Goal: Task Accomplishment & Management: Use online tool/utility

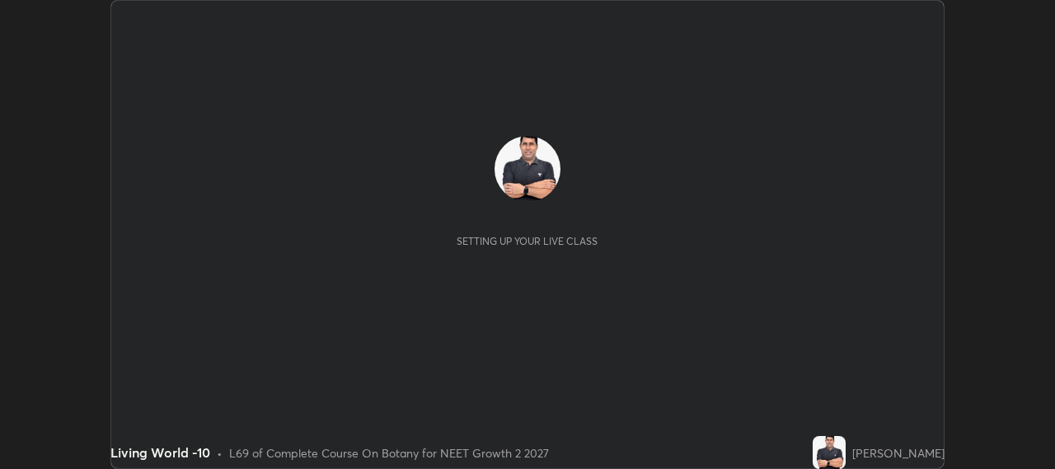
scroll to position [469, 1055]
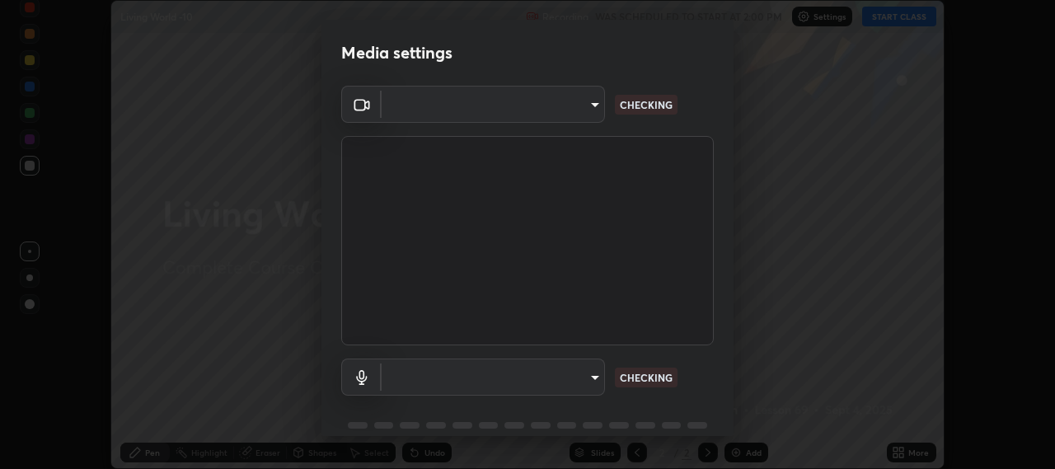
type input "b317e01ce44dabc3be8dd9fbd21c4c94838353ba5ba3926cf423050bf086703d"
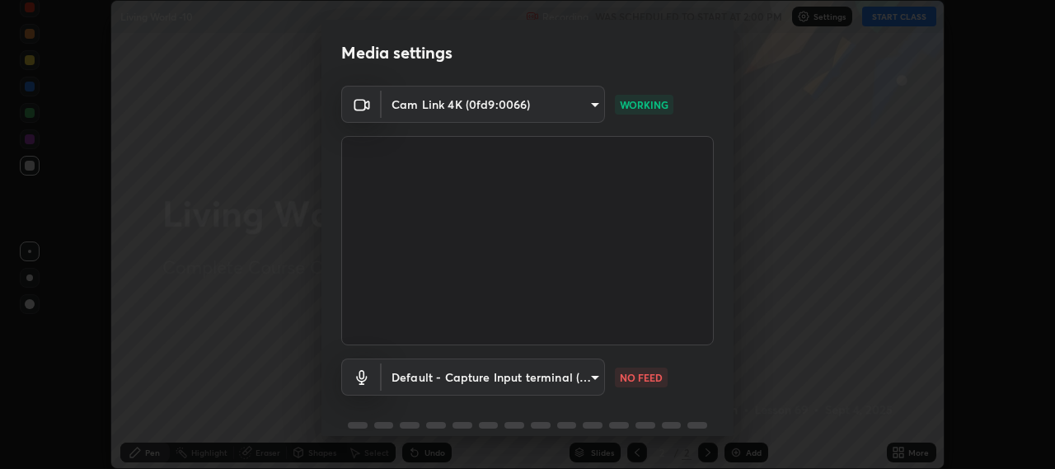
click at [557, 374] on body "Erase all Living World -10 Recording WAS SCHEDULED TO START AT 2:00 PM Settings…" at bounding box center [527, 234] width 1055 height 469
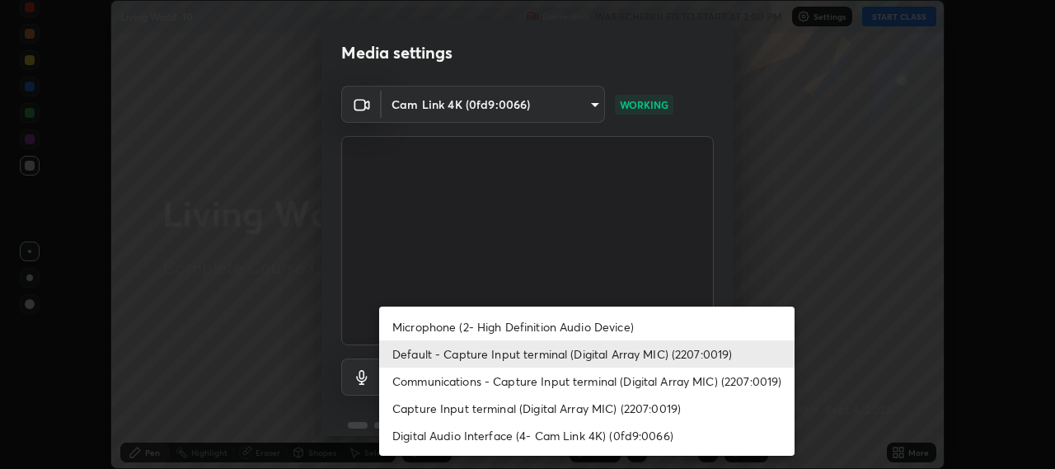
click at [605, 324] on li "Microphone (2- High Definition Audio Device)" at bounding box center [587, 326] width 416 height 27
type input "c3919e96a5ab5b599c6855178749ec7a7a8a003fead2dd7e2b47559334d8e3b5"
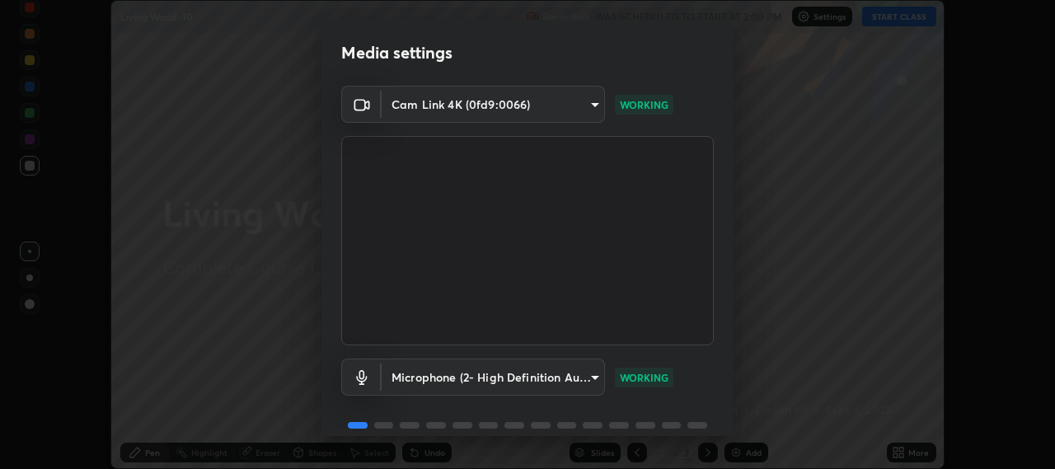
scroll to position [72, 0]
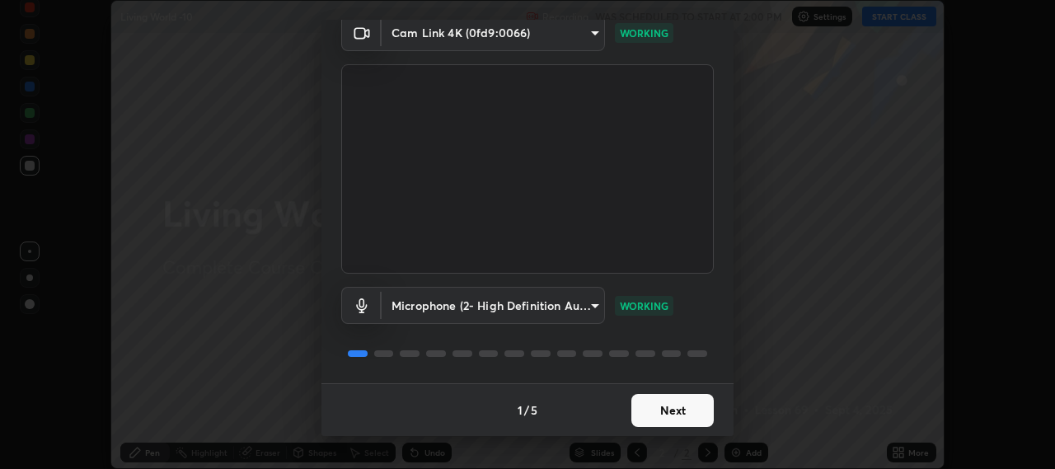
click at [668, 402] on button "Next" at bounding box center [673, 410] width 82 height 33
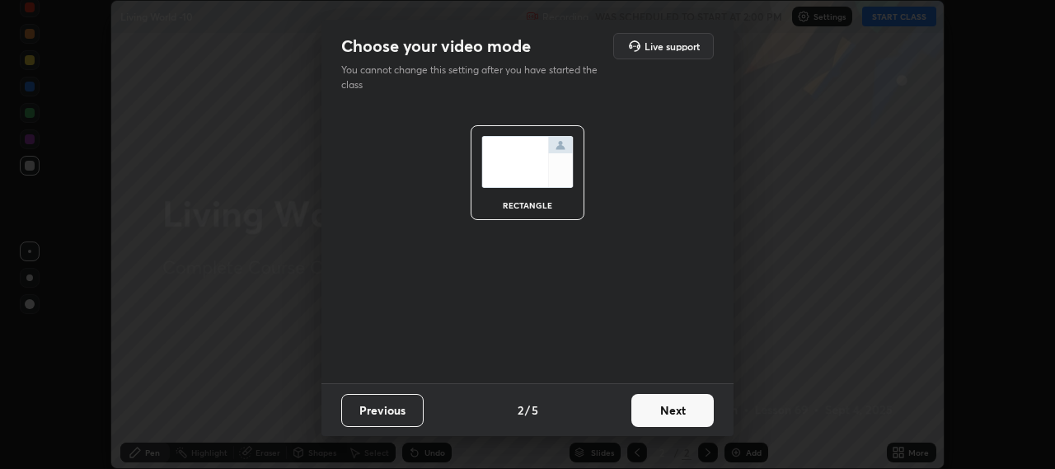
click at [681, 409] on button "Next" at bounding box center [673, 410] width 82 height 33
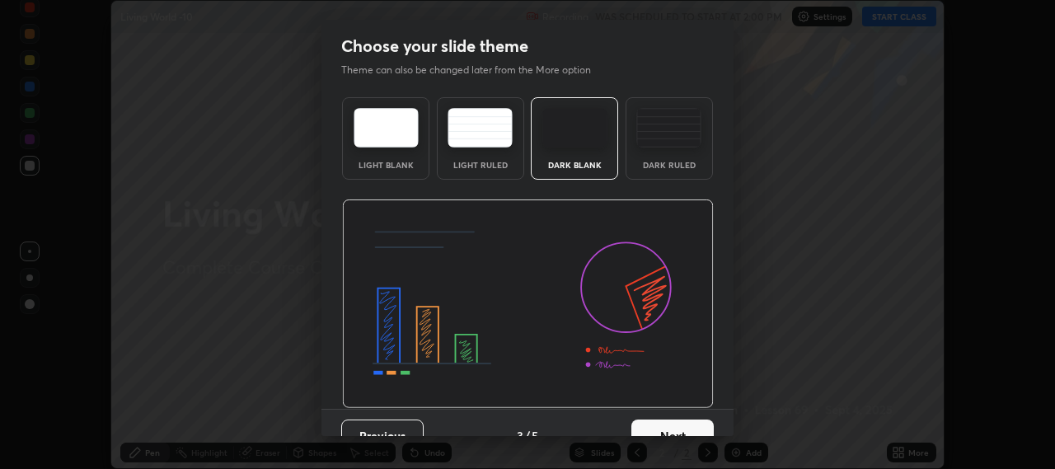
scroll to position [26, 0]
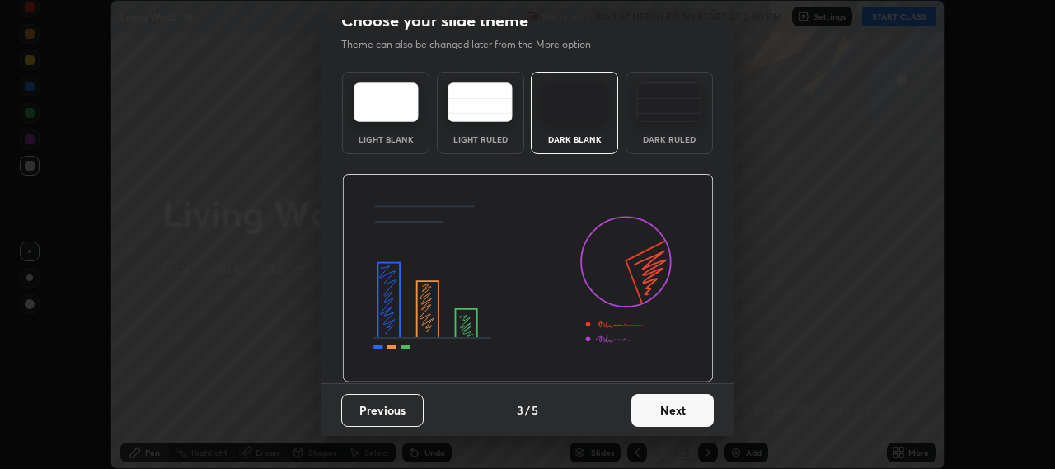
click at [691, 418] on button "Next" at bounding box center [673, 410] width 82 height 33
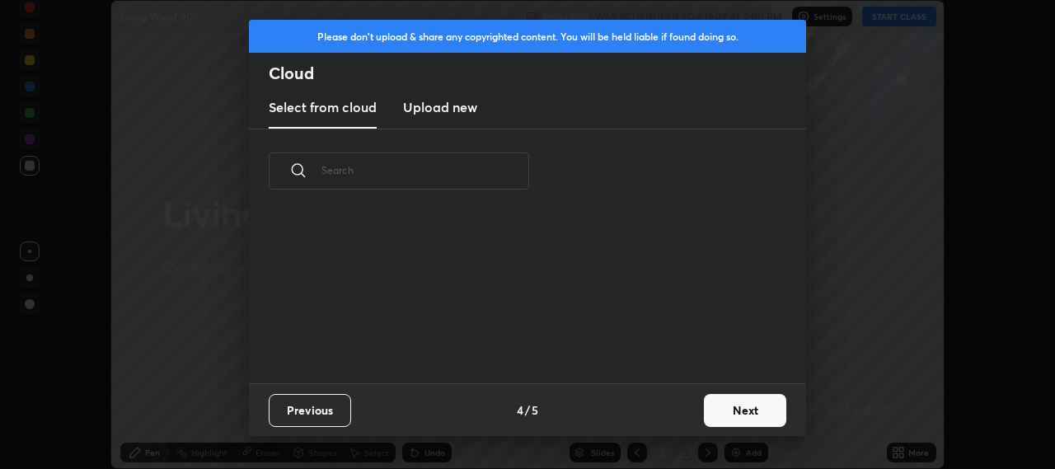
click at [745, 418] on button "Next" at bounding box center [745, 410] width 82 height 33
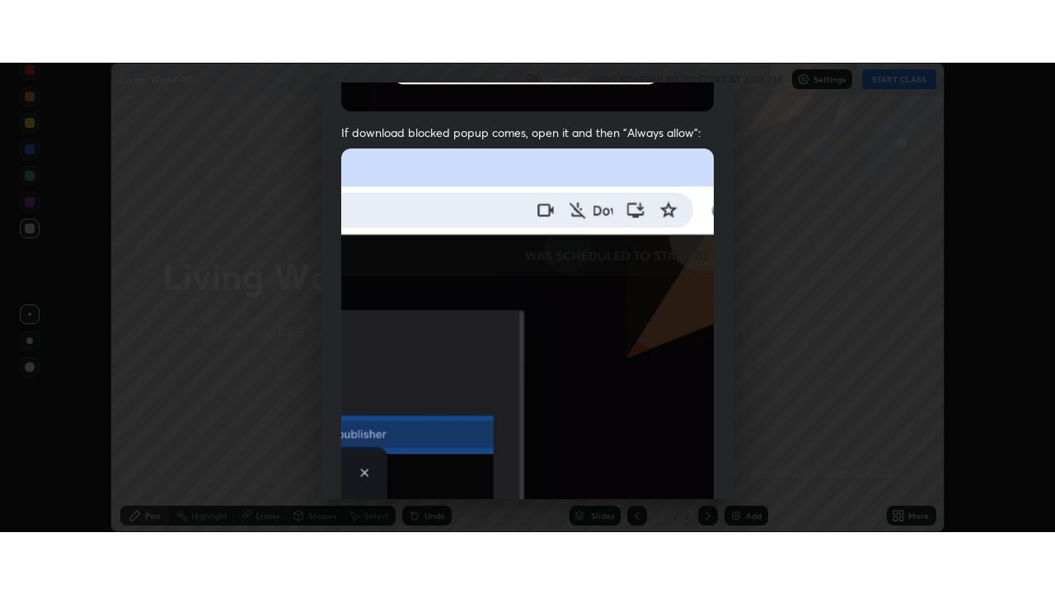
scroll to position [408, 0]
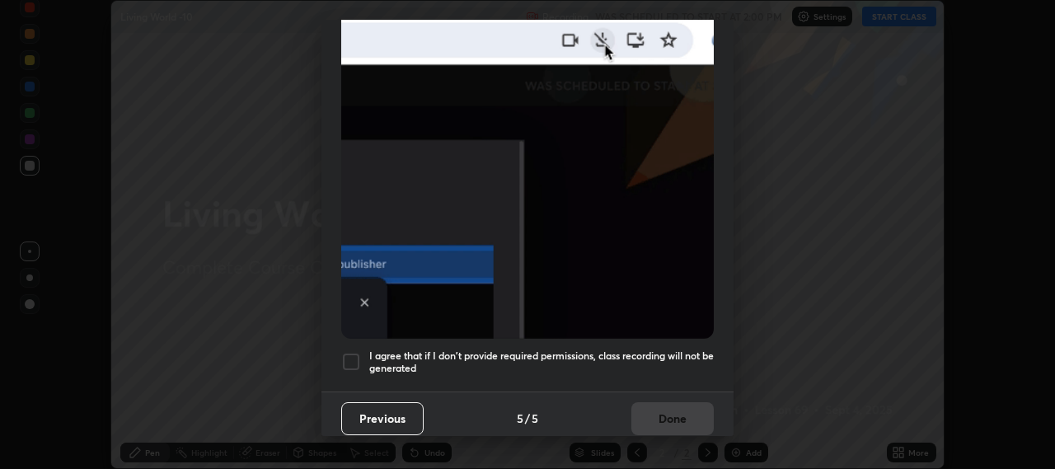
click at [355, 359] on div at bounding box center [351, 362] width 20 height 20
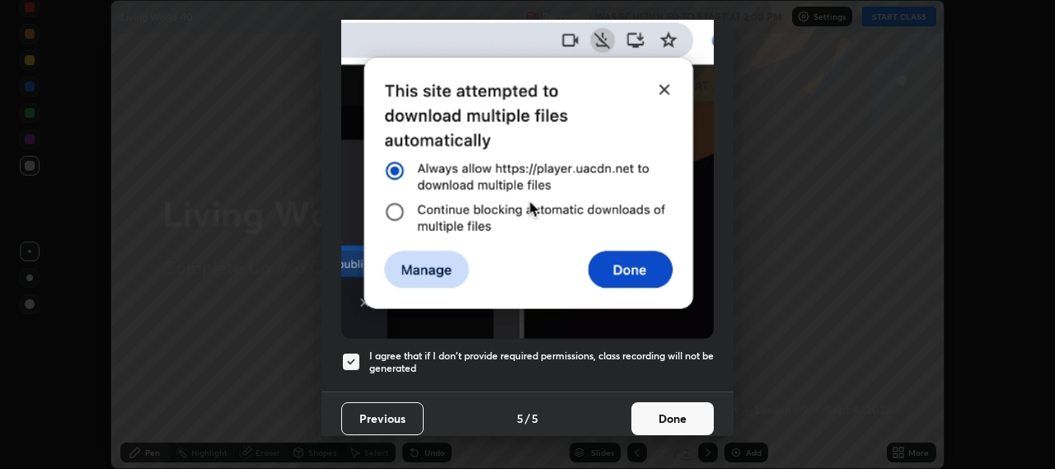
click at [665, 415] on button "Done" at bounding box center [673, 418] width 82 height 33
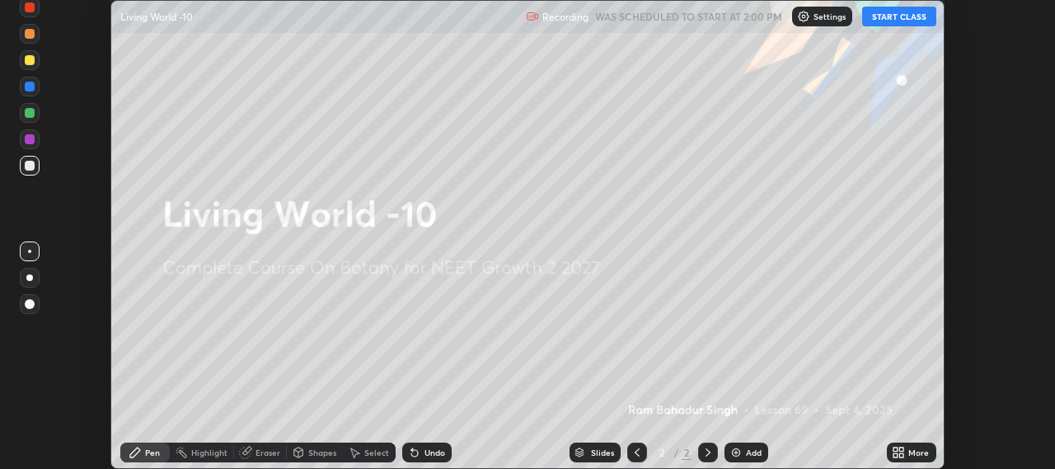
click at [903, 17] on button "START CLASS" at bounding box center [899, 17] width 74 height 20
click at [902, 455] on icon at bounding box center [902, 455] width 4 height 4
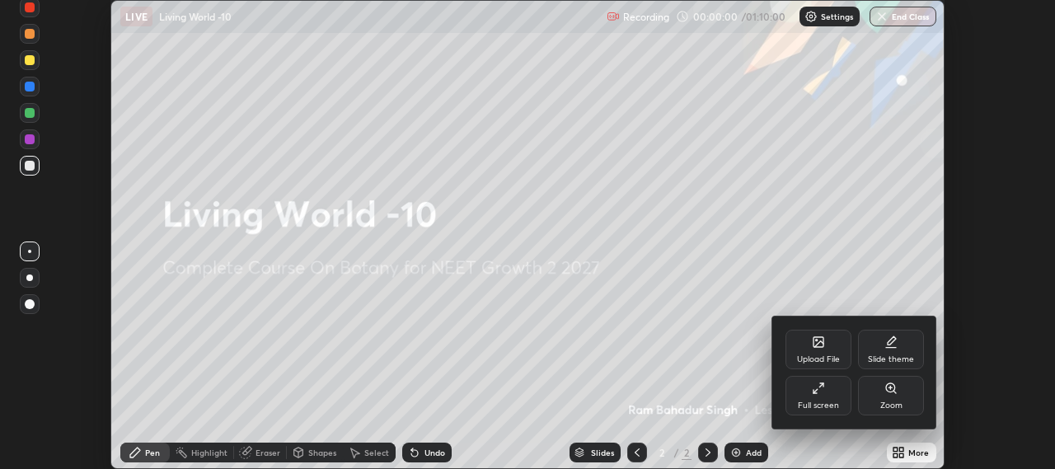
click at [826, 392] on div "Full screen" at bounding box center [819, 396] width 66 height 40
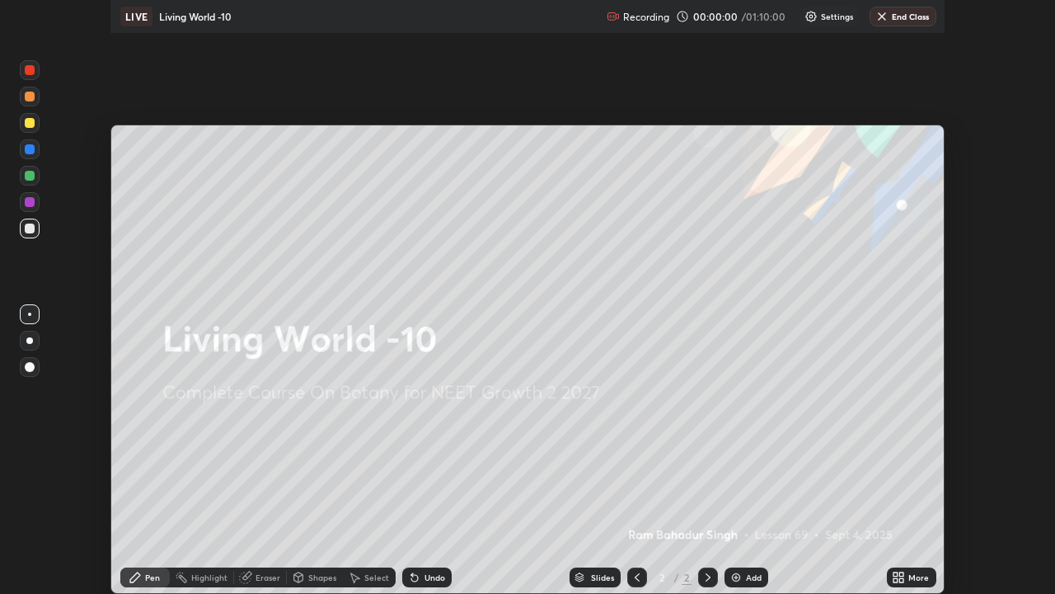
scroll to position [594, 1055]
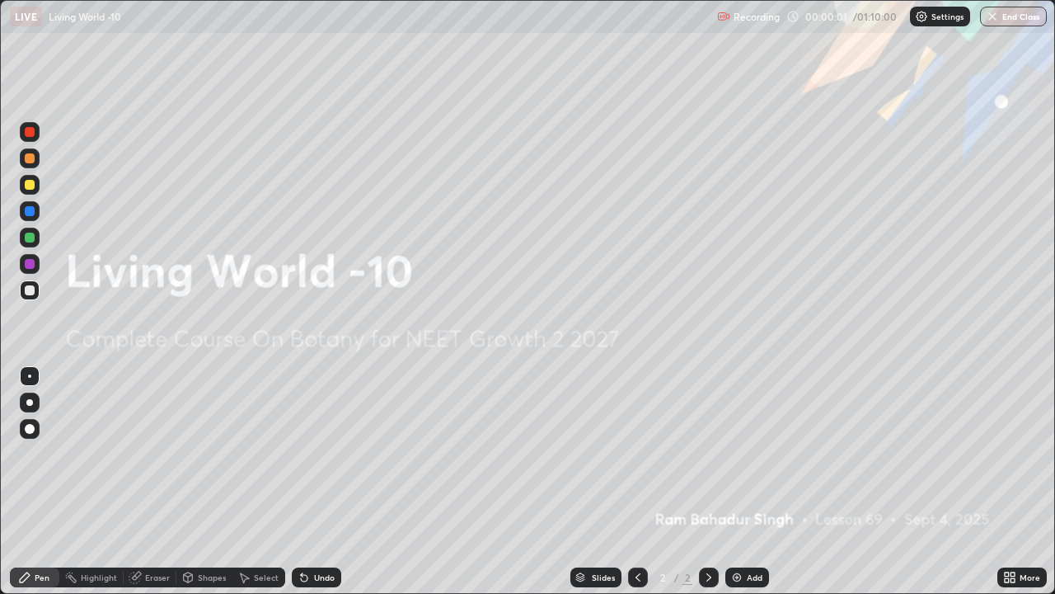
click at [736, 468] on img at bounding box center [737, 577] width 13 height 13
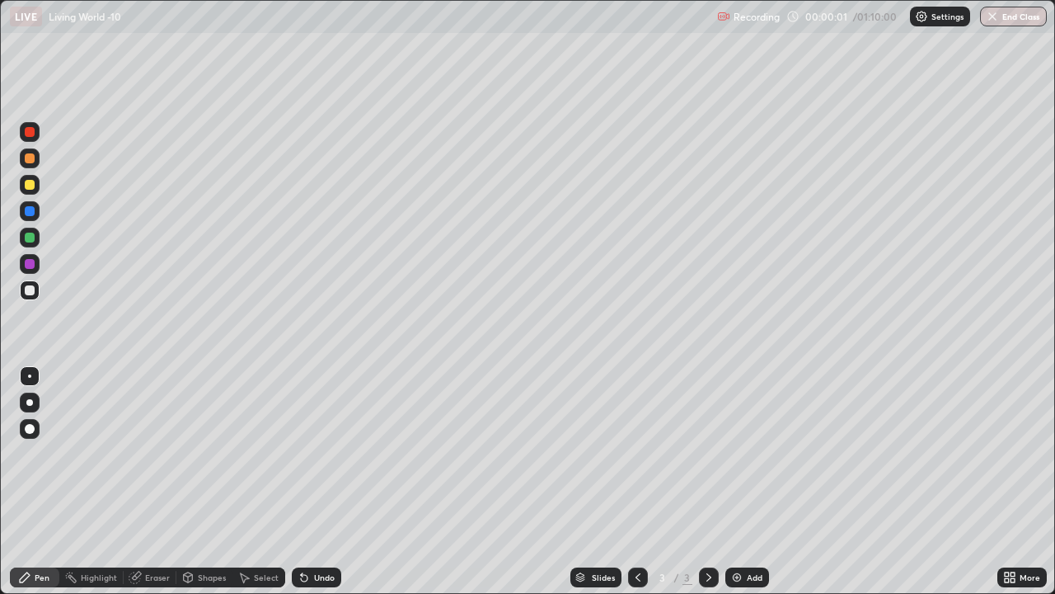
click at [734, 468] on img at bounding box center [737, 577] width 13 height 13
click at [735, 468] on img at bounding box center [737, 577] width 13 height 13
click at [734, 468] on img at bounding box center [737, 577] width 13 height 13
click at [733, 468] on img at bounding box center [737, 577] width 13 height 13
click at [735, 468] on img at bounding box center [737, 577] width 13 height 13
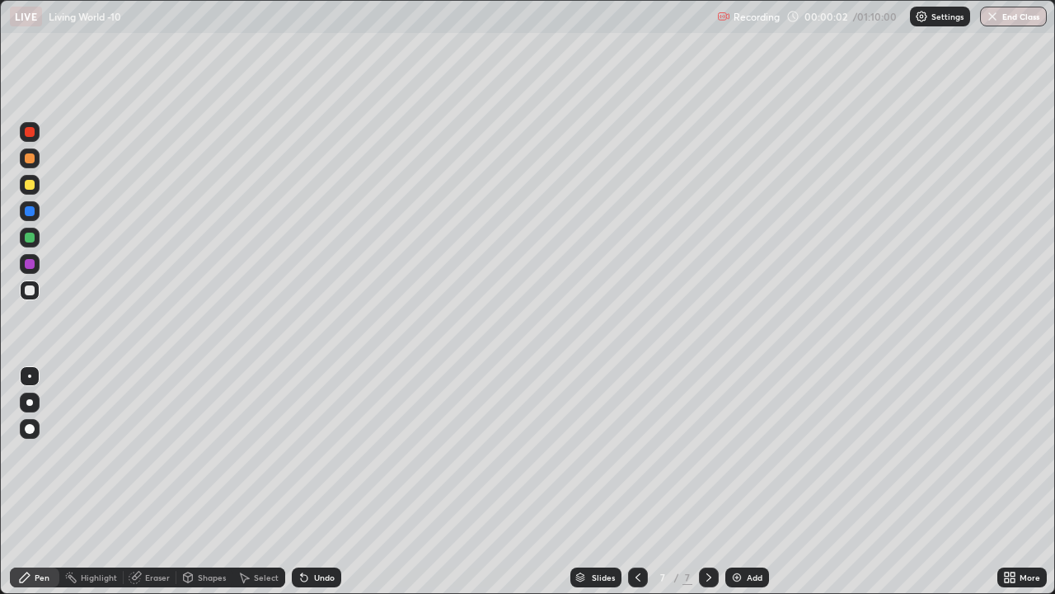
click at [734, 468] on img at bounding box center [737, 577] width 13 height 13
click at [731, 468] on img at bounding box center [737, 577] width 13 height 13
click at [728, 468] on div "Add" at bounding box center [748, 577] width 44 height 20
click at [731, 468] on img at bounding box center [737, 577] width 13 height 13
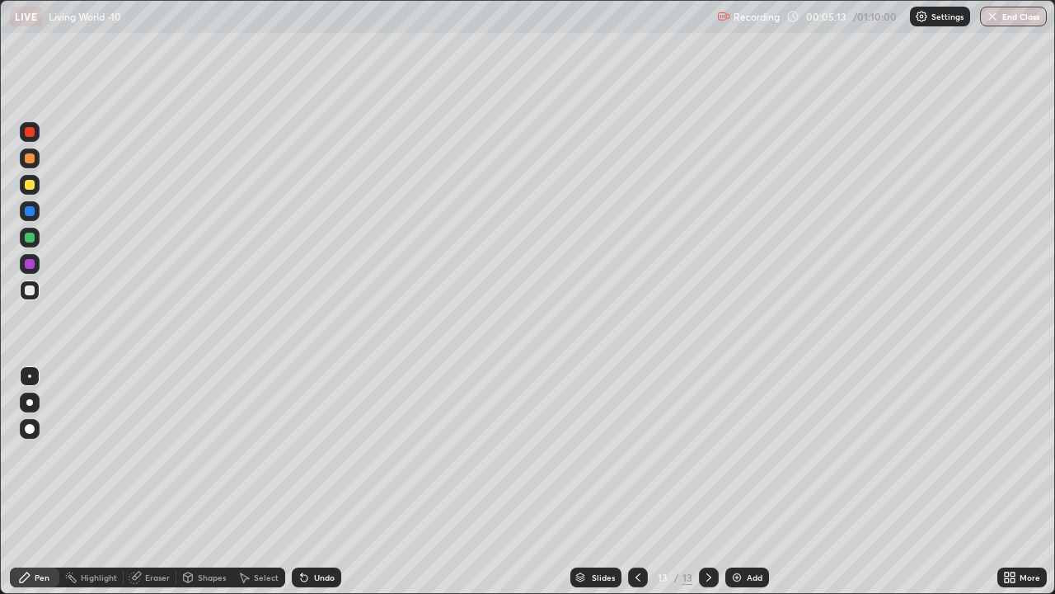
click at [31, 187] on div at bounding box center [30, 185] width 10 height 10
click at [634, 468] on icon at bounding box center [638, 577] width 13 height 13
click at [637, 468] on icon at bounding box center [638, 577] width 13 height 13
click at [707, 468] on icon at bounding box center [709, 577] width 5 height 8
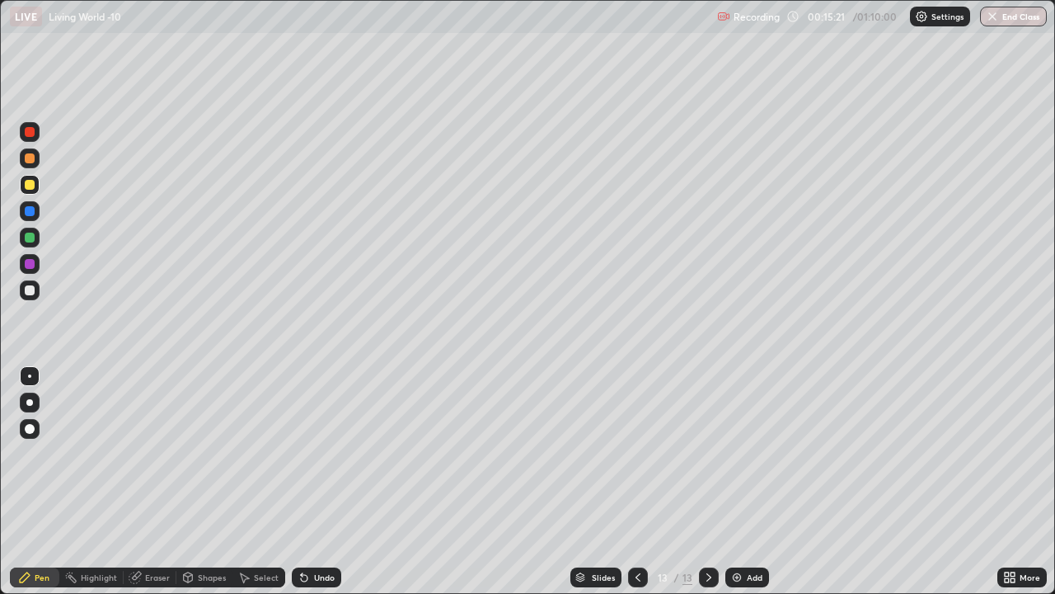
click at [699, 468] on div at bounding box center [709, 577] width 20 height 20
click at [707, 468] on icon at bounding box center [708, 577] width 13 height 13
click at [637, 468] on icon at bounding box center [638, 577] width 13 height 13
click at [33, 237] on div at bounding box center [30, 238] width 10 height 10
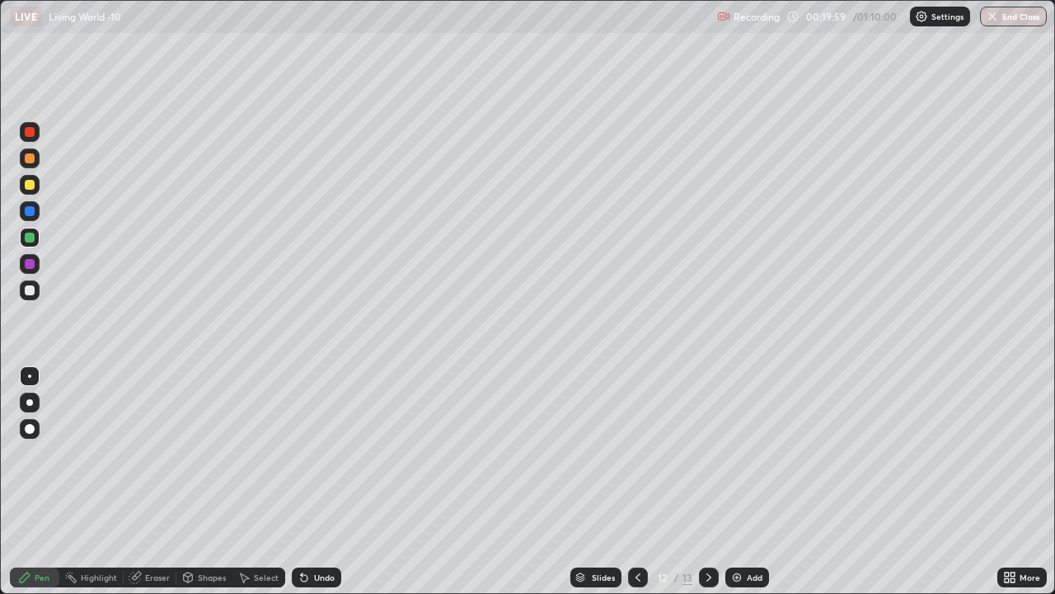
click at [34, 424] on div at bounding box center [30, 429] width 20 height 20
click at [30, 376] on div at bounding box center [29, 375] width 3 height 3
click at [30, 185] on div at bounding box center [30, 185] width 10 height 10
click at [26, 239] on div at bounding box center [30, 238] width 10 height 10
click at [28, 426] on div at bounding box center [30, 429] width 10 height 10
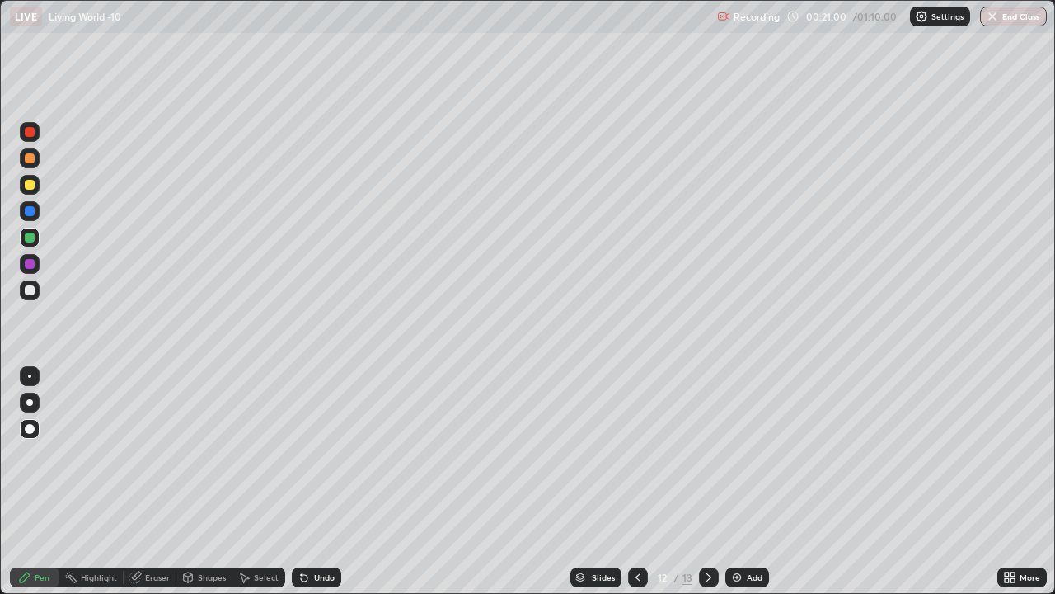
click at [30, 376] on div at bounding box center [29, 375] width 3 height 3
click at [33, 185] on div at bounding box center [30, 185] width 10 height 10
click at [31, 138] on div at bounding box center [30, 132] width 20 height 20
click at [27, 401] on div at bounding box center [29, 402] width 7 height 7
click at [30, 376] on div at bounding box center [29, 375] width 3 height 3
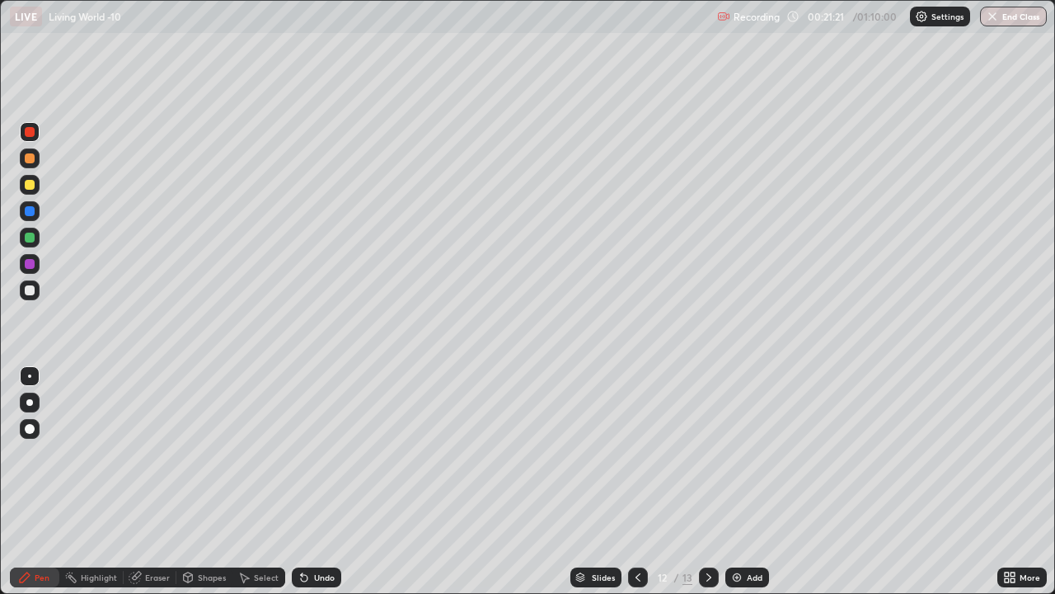
click at [27, 186] on div at bounding box center [30, 185] width 10 height 10
click at [28, 128] on div at bounding box center [30, 132] width 10 height 10
click at [30, 186] on div at bounding box center [30, 185] width 10 height 10
click at [636, 468] on icon at bounding box center [638, 577] width 13 height 13
click at [707, 468] on icon at bounding box center [709, 577] width 5 height 8
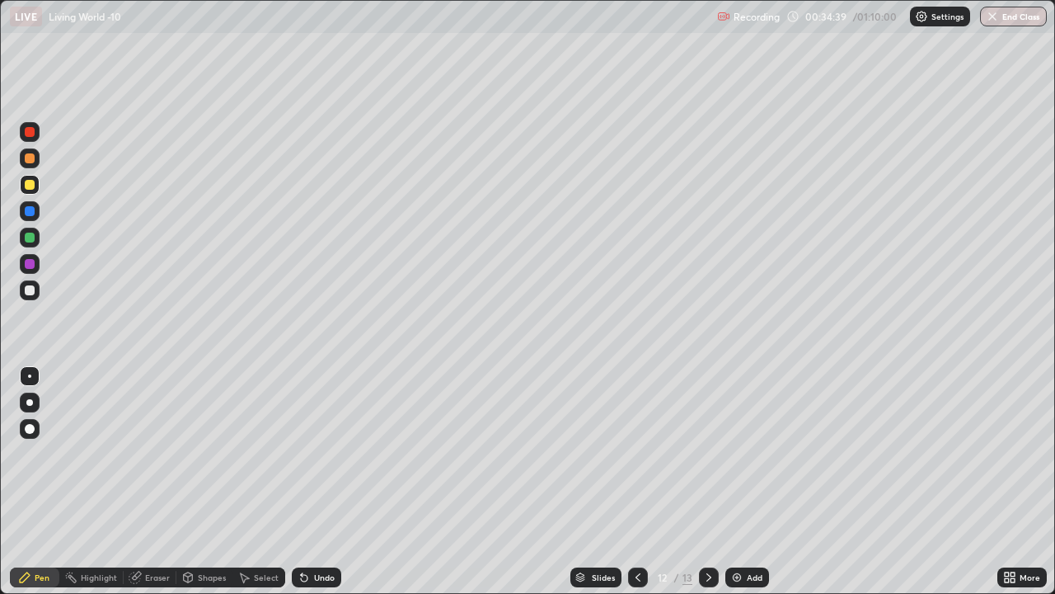
click at [707, 468] on icon at bounding box center [708, 577] width 13 height 13
click at [637, 468] on icon at bounding box center [638, 577] width 13 height 13
click at [635, 468] on icon at bounding box center [638, 577] width 13 height 13
click at [707, 468] on icon at bounding box center [708, 577] width 13 height 13
click at [637, 468] on icon at bounding box center [638, 577] width 13 height 13
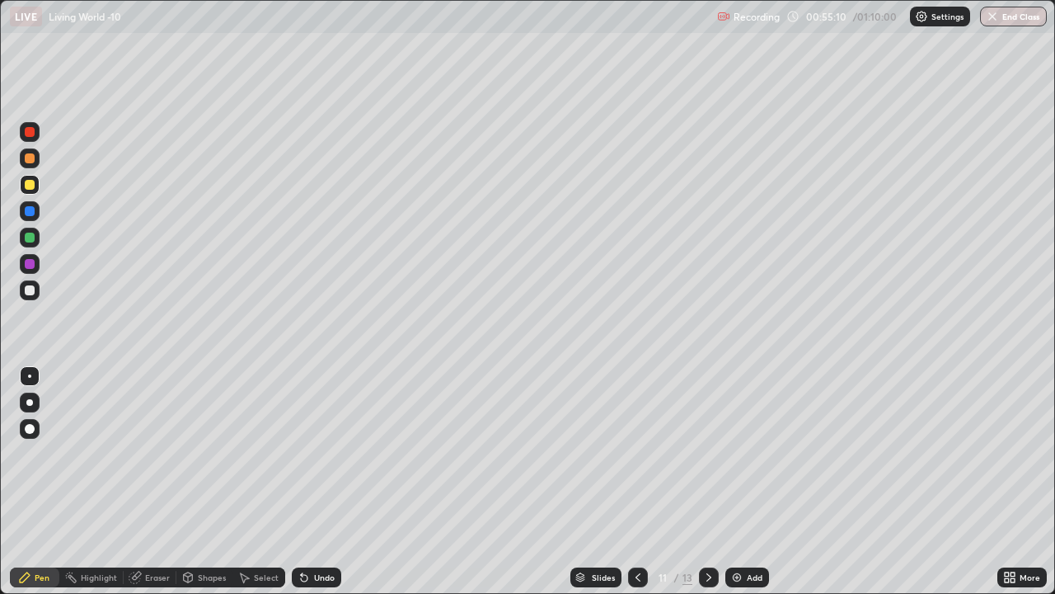
click at [707, 468] on icon at bounding box center [708, 577] width 13 height 13
click at [636, 468] on icon at bounding box center [638, 577] width 5 height 8
click at [637, 468] on icon at bounding box center [638, 577] width 13 height 13
click at [0, 388] on div "Setting up your live class" at bounding box center [527, 297] width 1055 height 594
click at [0, 421] on div "Setting up your live class" at bounding box center [527, 297] width 1055 height 594
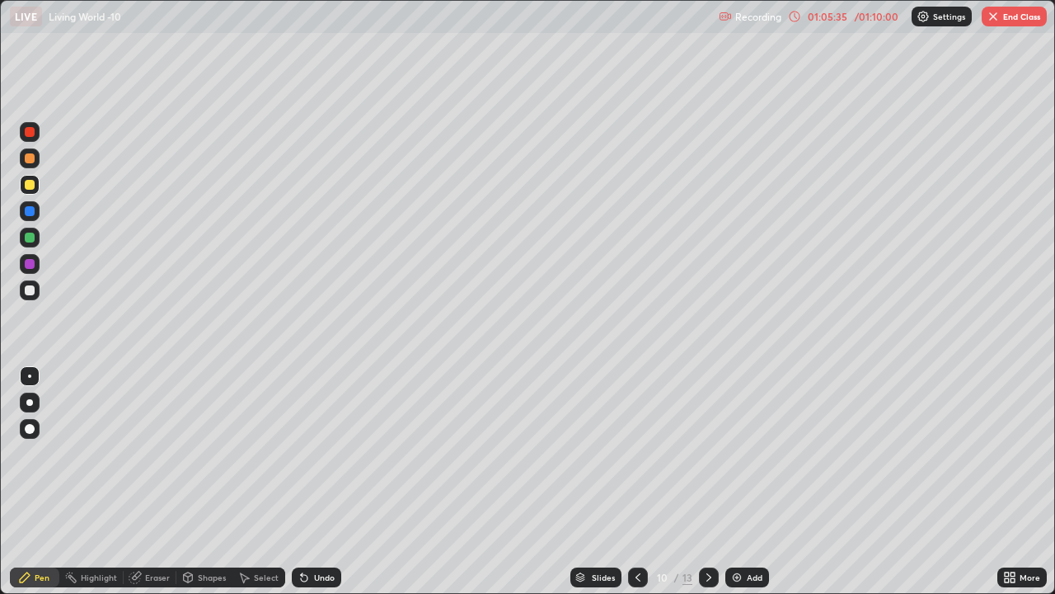
click at [995, 22] on img "button" at bounding box center [993, 16] width 13 height 13
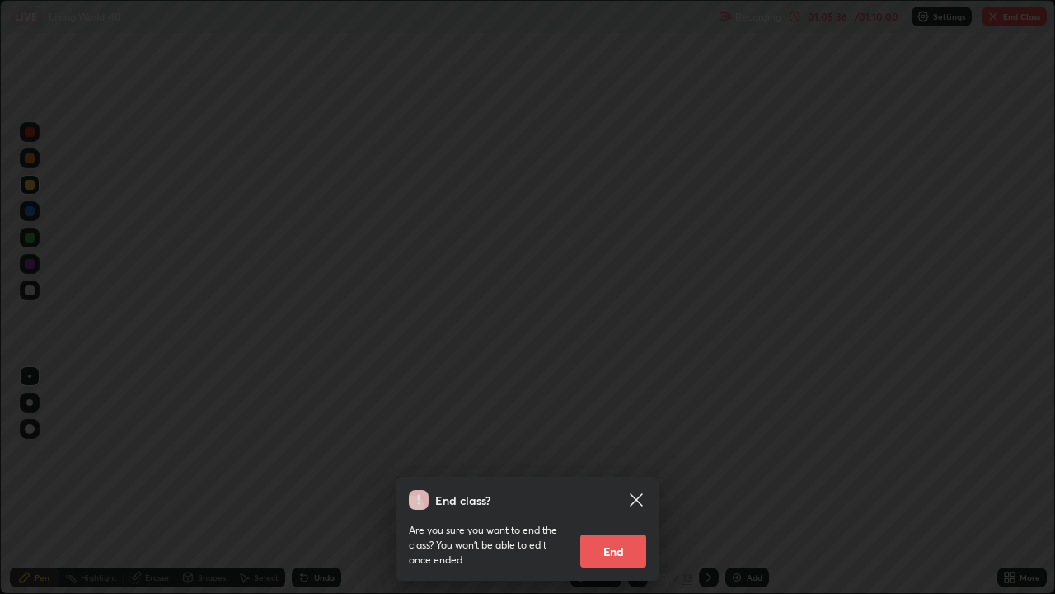
click at [611, 468] on button "End" at bounding box center [613, 550] width 66 height 33
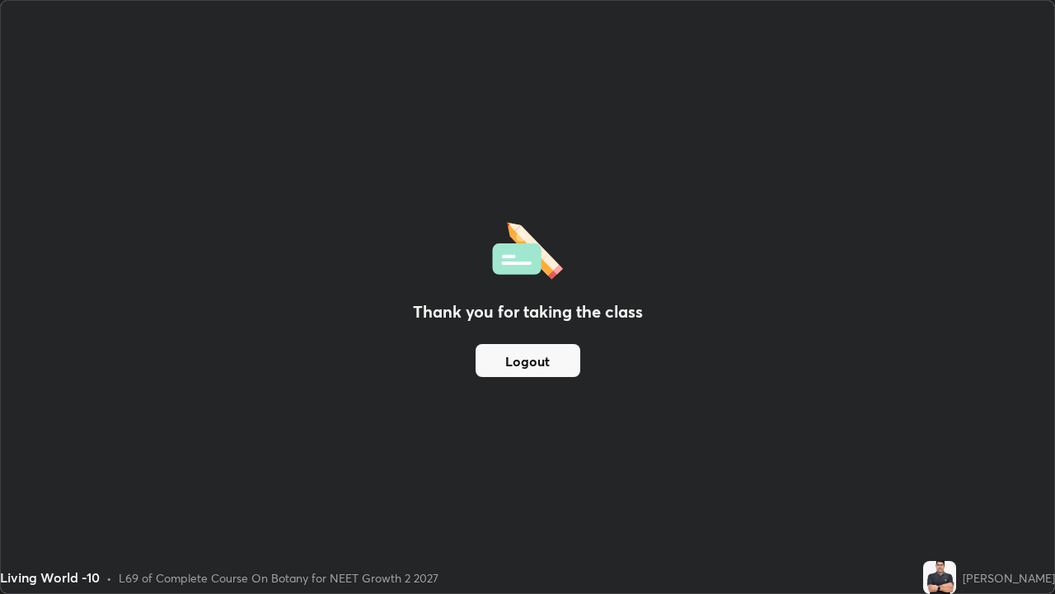
click at [538, 359] on button "Logout" at bounding box center [528, 360] width 105 height 33
